Goal: Task Accomplishment & Management: Manage account settings

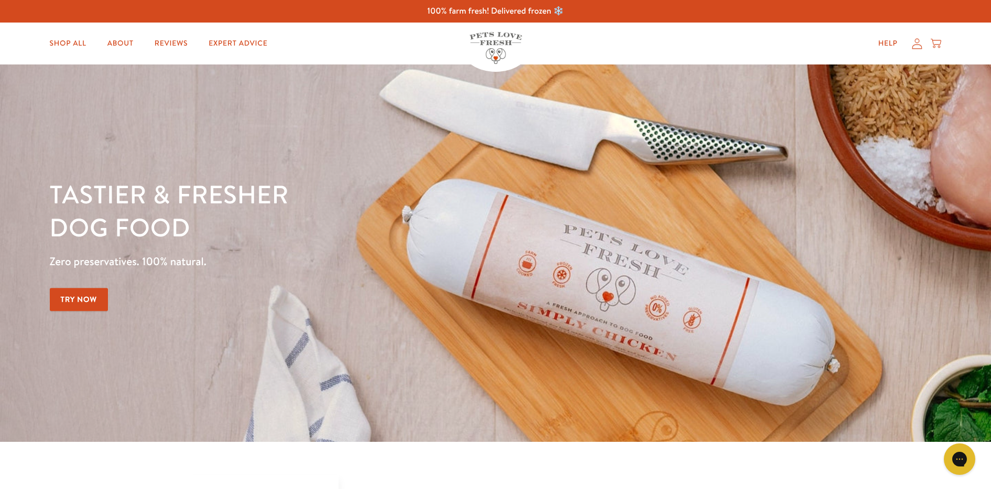
click at [918, 44] on icon at bounding box center [917, 43] width 10 height 11
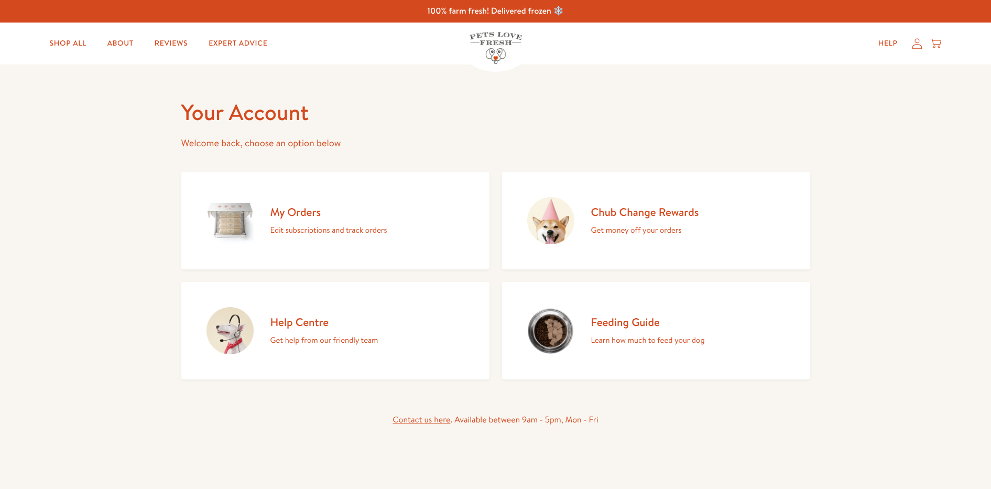
click at [286, 220] on div "My Orders Edit subscriptions and track orders" at bounding box center [328, 221] width 117 height 32
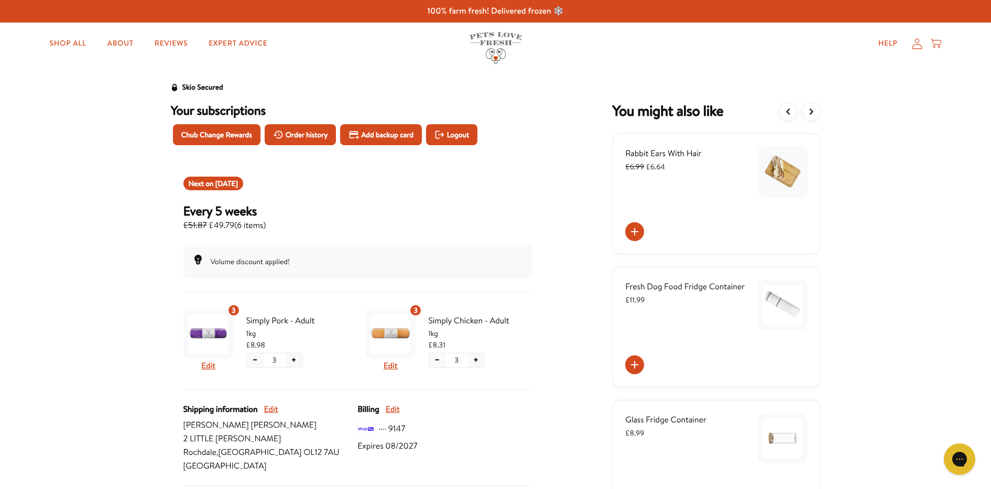
scroll to position [8, 0]
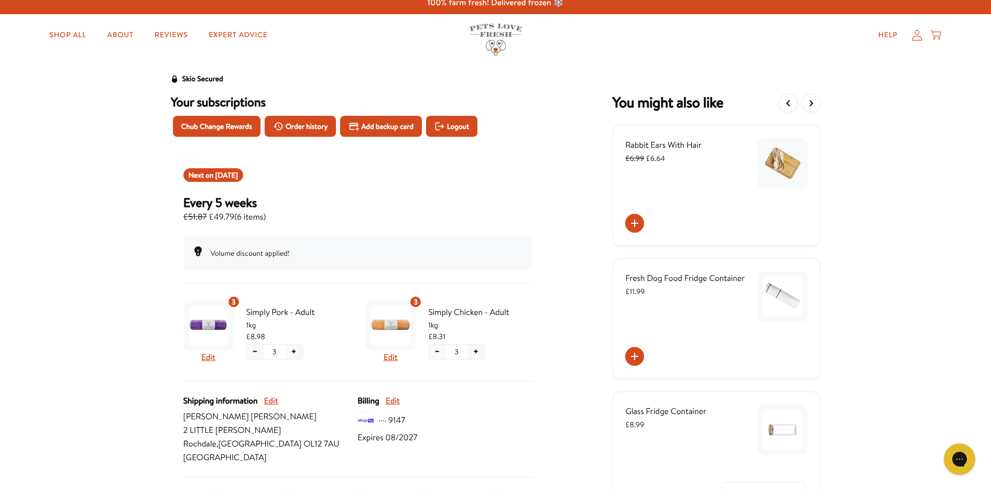
click at [989, 246] on div "Skio Secured Your subscriptions Chub Change Rewards Order history Add backup ca…" at bounding box center [495, 306] width 991 height 485
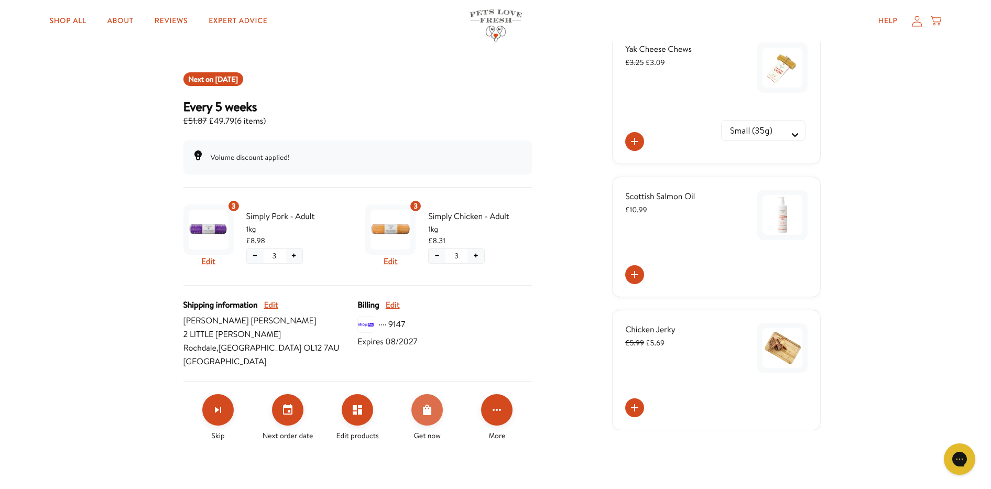
click at [423, 409] on icon "Order Now" at bounding box center [427, 410] width 8 height 10
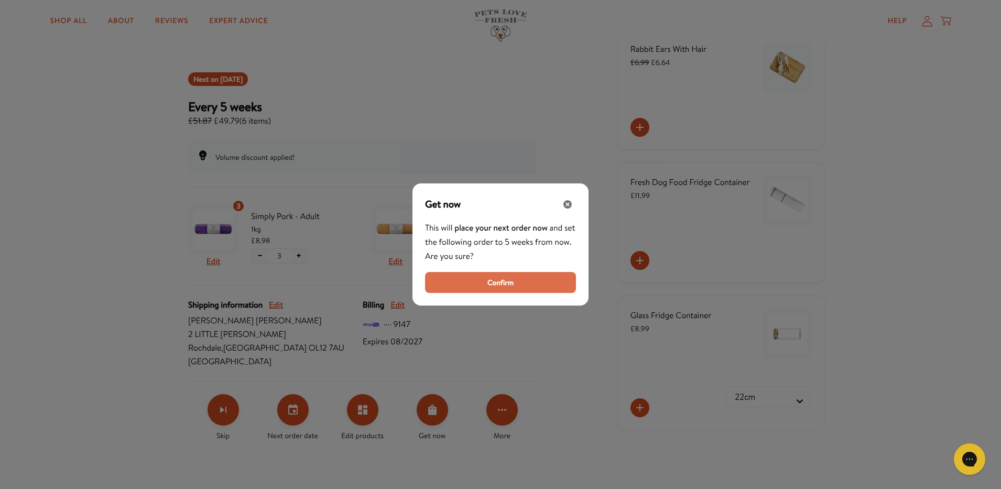
click at [497, 282] on span "Confirm" at bounding box center [500, 283] width 26 height 12
